Goal: Task Accomplishment & Management: Manage account settings

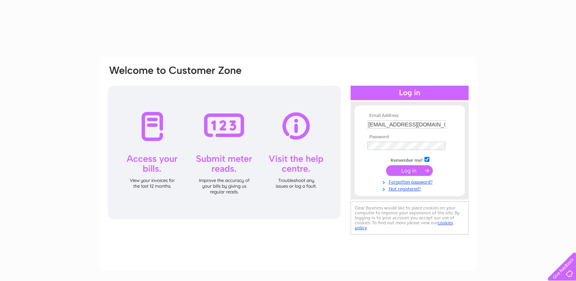
click at [402, 167] on input "submit" at bounding box center [409, 170] width 47 height 11
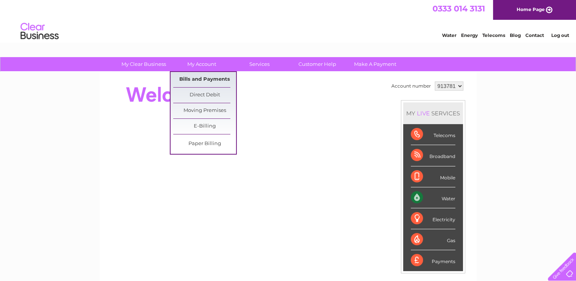
click at [196, 76] on link "Bills and Payments" at bounding box center [204, 79] width 63 height 15
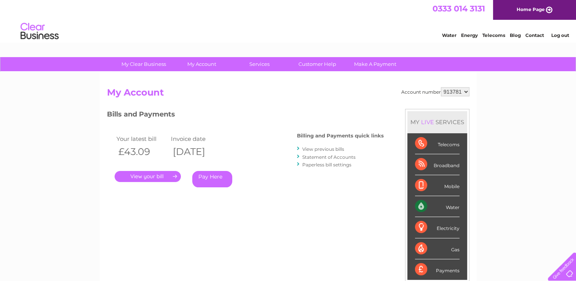
click at [158, 180] on link "." at bounding box center [148, 176] width 66 height 11
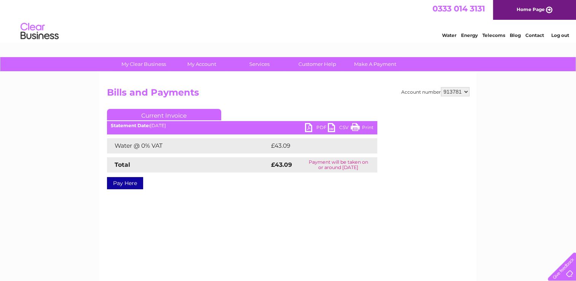
click at [312, 125] on link "PDF" at bounding box center [316, 128] width 23 height 11
